Goal: Find specific page/section

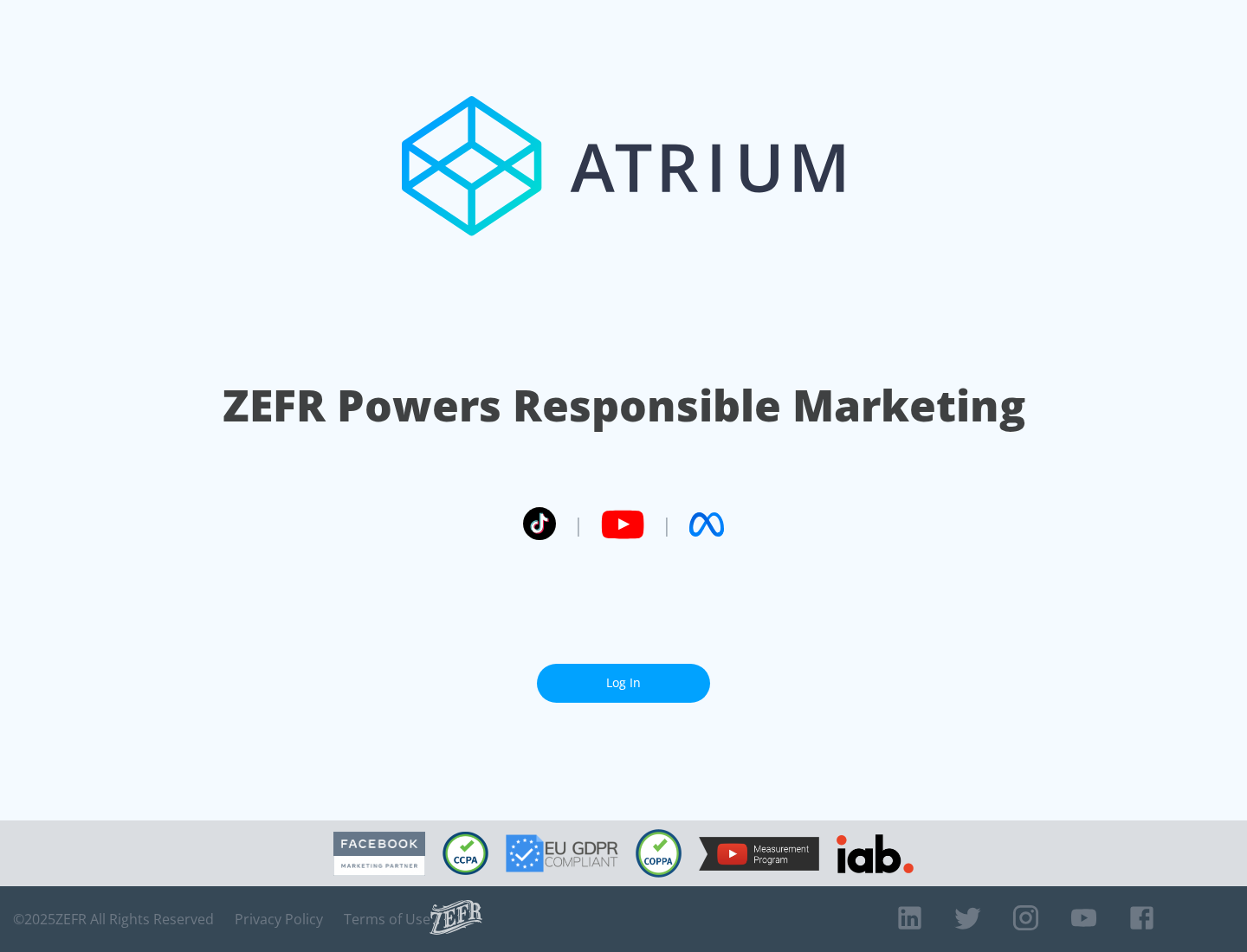
click at [623, 676] on link "Log In" at bounding box center [623, 684] width 173 height 39
